Goal: Use online tool/utility: Utilize a website feature to perform a specific function

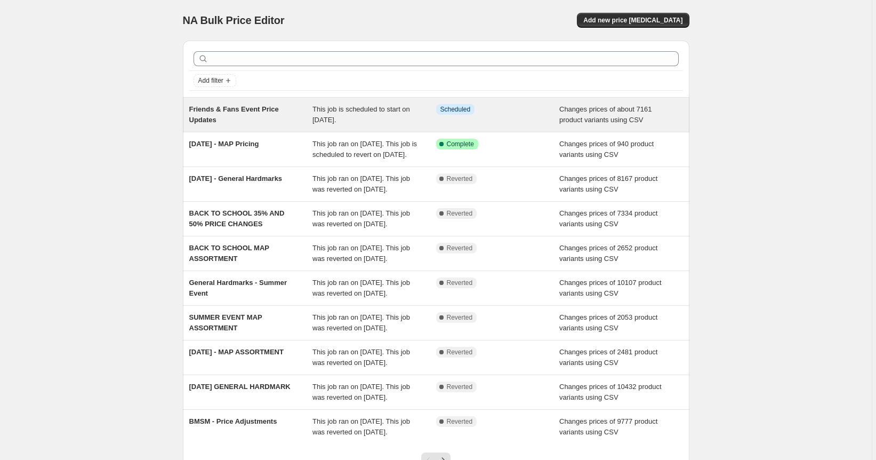
click at [299, 114] on div "Friends & Fans Event Price Updates" at bounding box center [251, 114] width 124 height 21
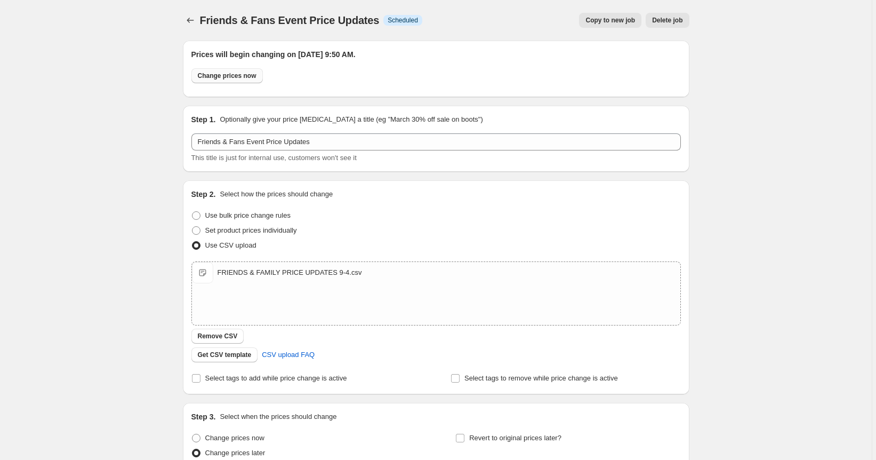
click at [250, 77] on span "Change prices now" at bounding box center [227, 75] width 59 height 9
radio input "true"
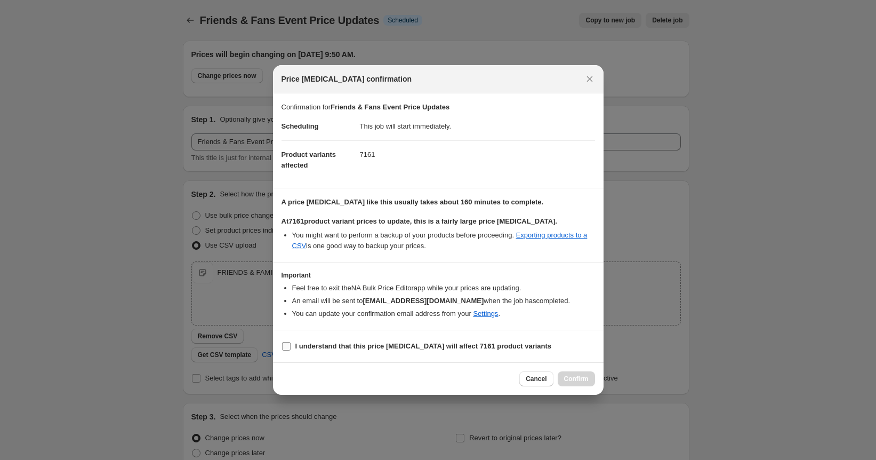
click at [326, 350] on span "I understand that this price [MEDICAL_DATA] will affect 7161 product variants" at bounding box center [423, 346] width 257 height 11
click at [343, 346] on b "I understand that this price [MEDICAL_DATA] will affect 7161 product variants" at bounding box center [423, 346] width 257 height 8
click at [291, 346] on input "I understand that this price [MEDICAL_DATA] will affect 7161 product variants" at bounding box center [286, 346] width 9 height 9
checkbox input "true"
click at [587, 375] on span "Confirm" at bounding box center [576, 378] width 25 height 9
